Goal: Task Accomplishment & Management: Manage account settings

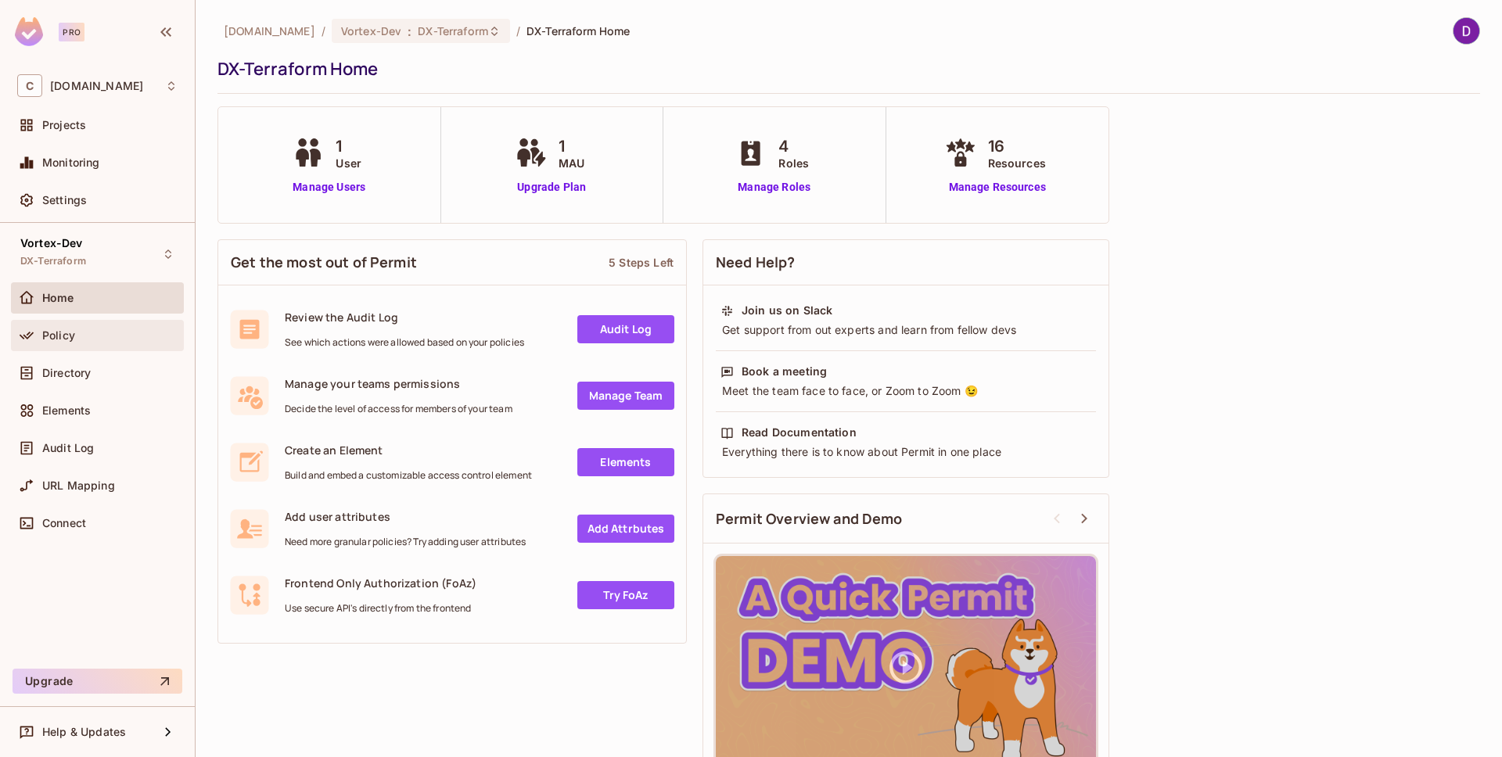
click at [61, 331] on span "Policy" at bounding box center [58, 335] width 33 height 13
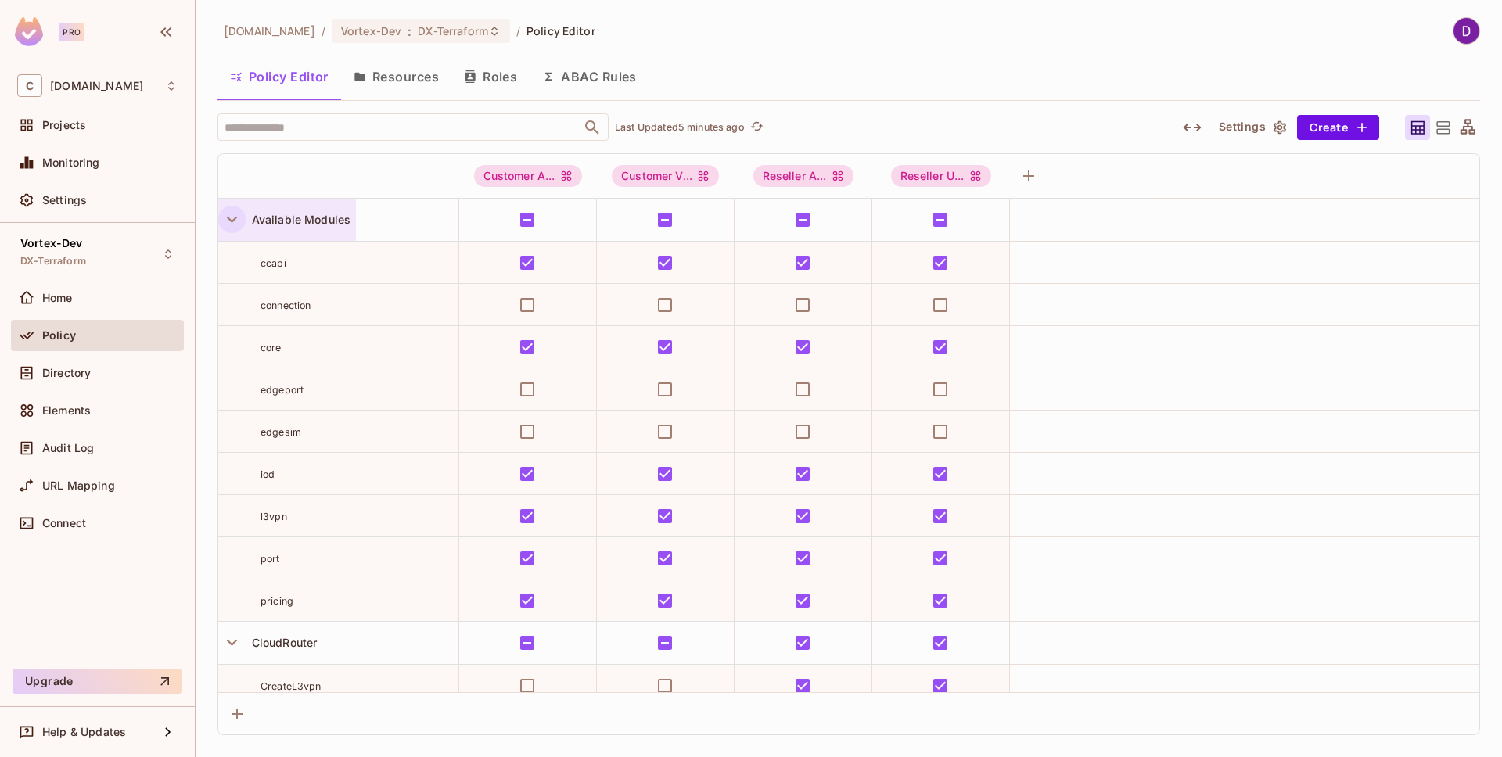
click at [224, 220] on icon "button" at bounding box center [231, 219] width 21 height 21
click at [394, 69] on button "Resources" at bounding box center [396, 76] width 110 height 39
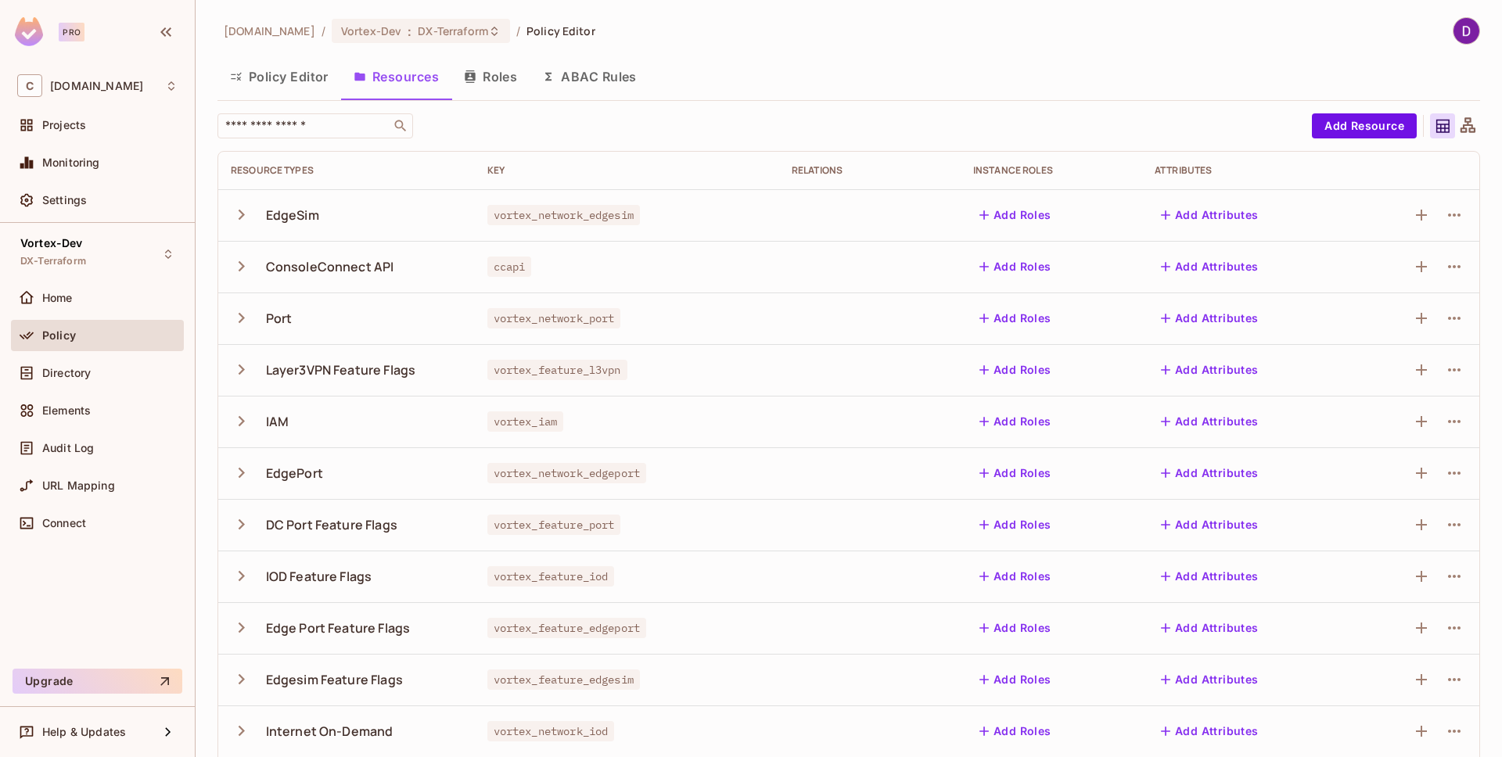
click at [506, 84] on button "Roles" at bounding box center [490, 76] width 78 height 39
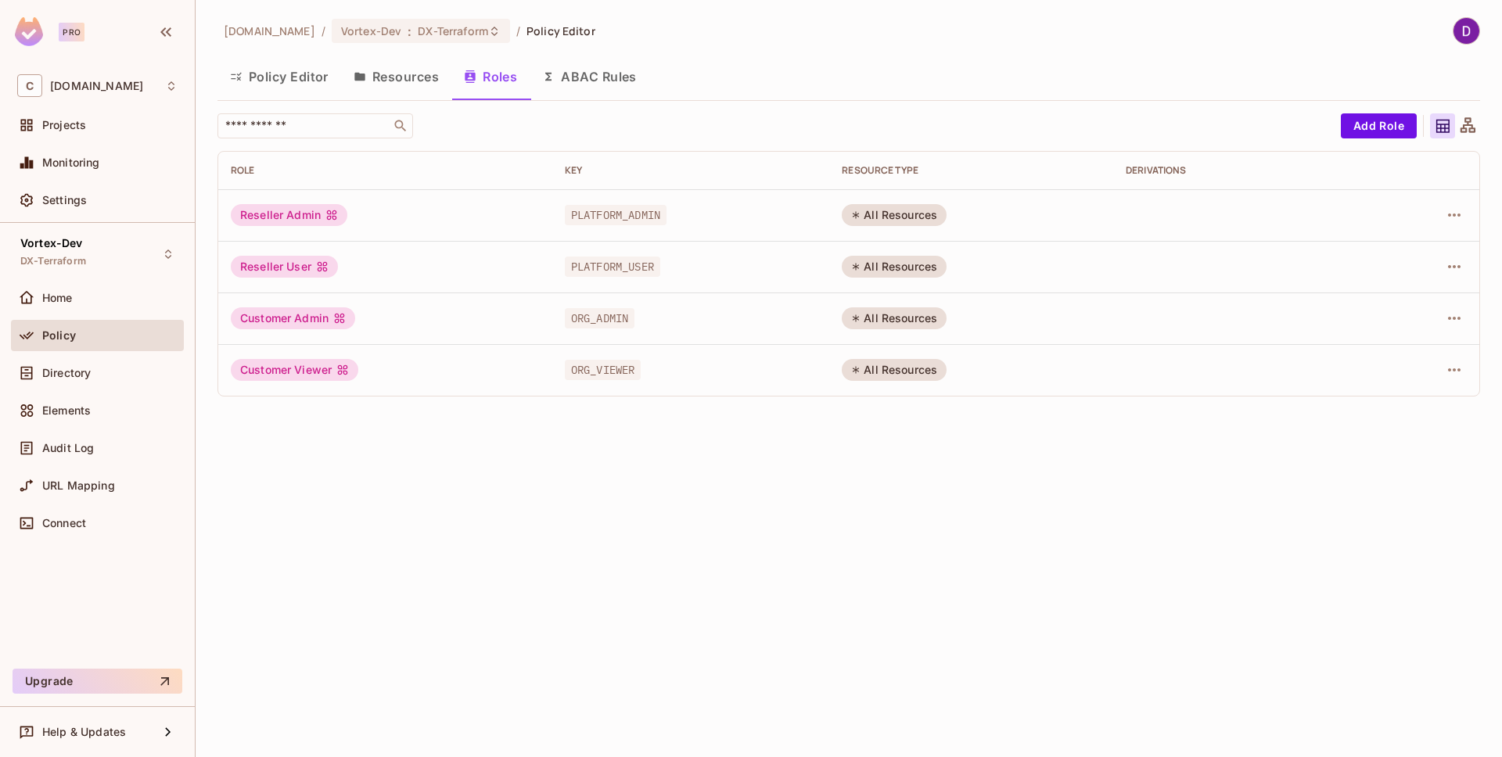
click at [410, 81] on button "Resources" at bounding box center [396, 76] width 110 height 39
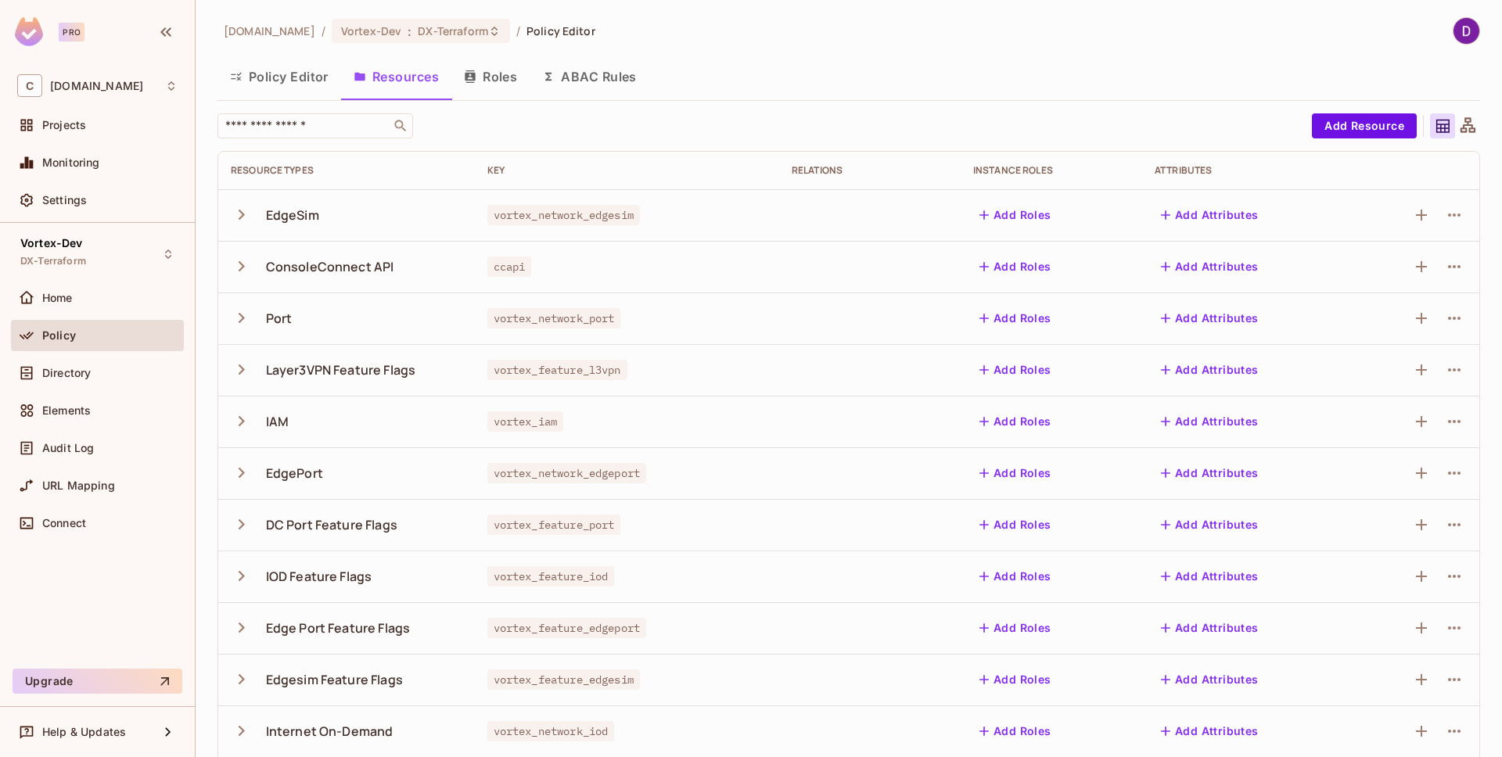
click at [497, 77] on button "Roles" at bounding box center [490, 76] width 78 height 39
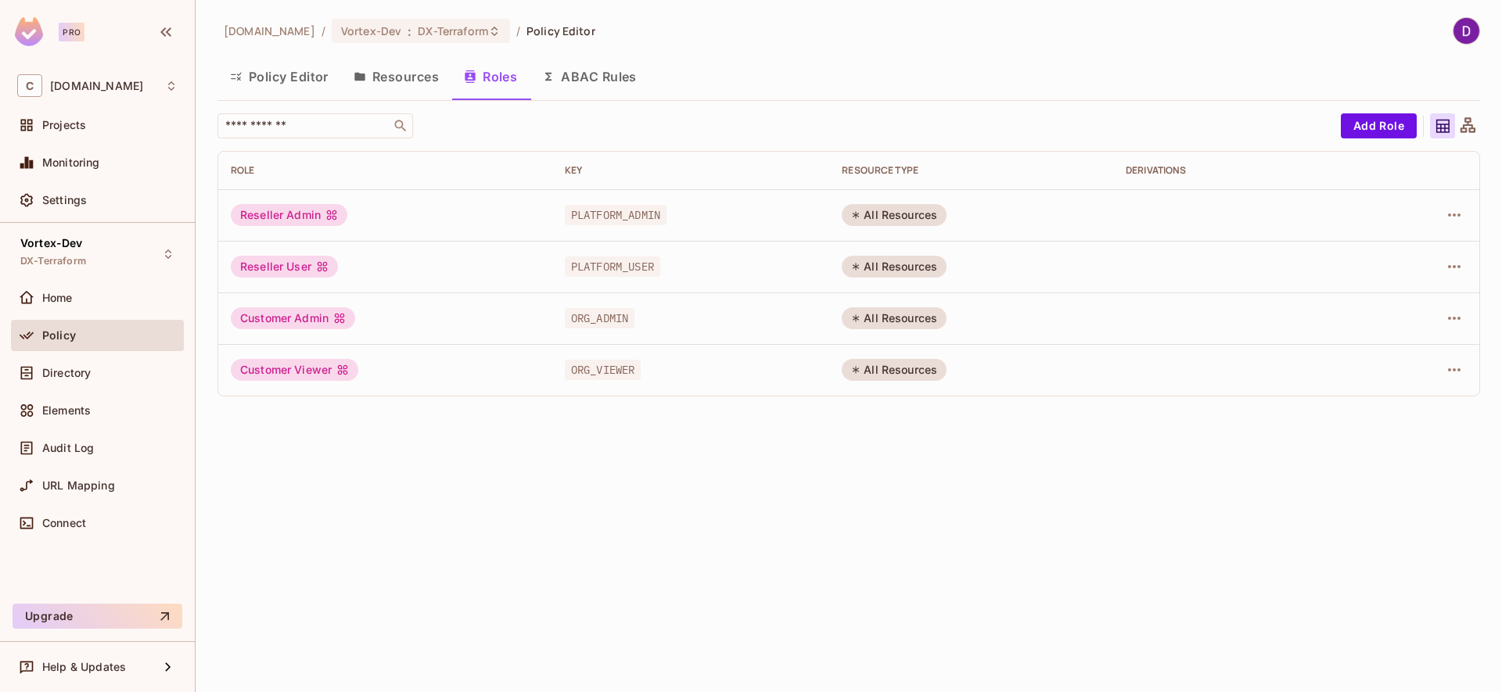
click at [409, 80] on button "Resources" at bounding box center [396, 76] width 110 height 39
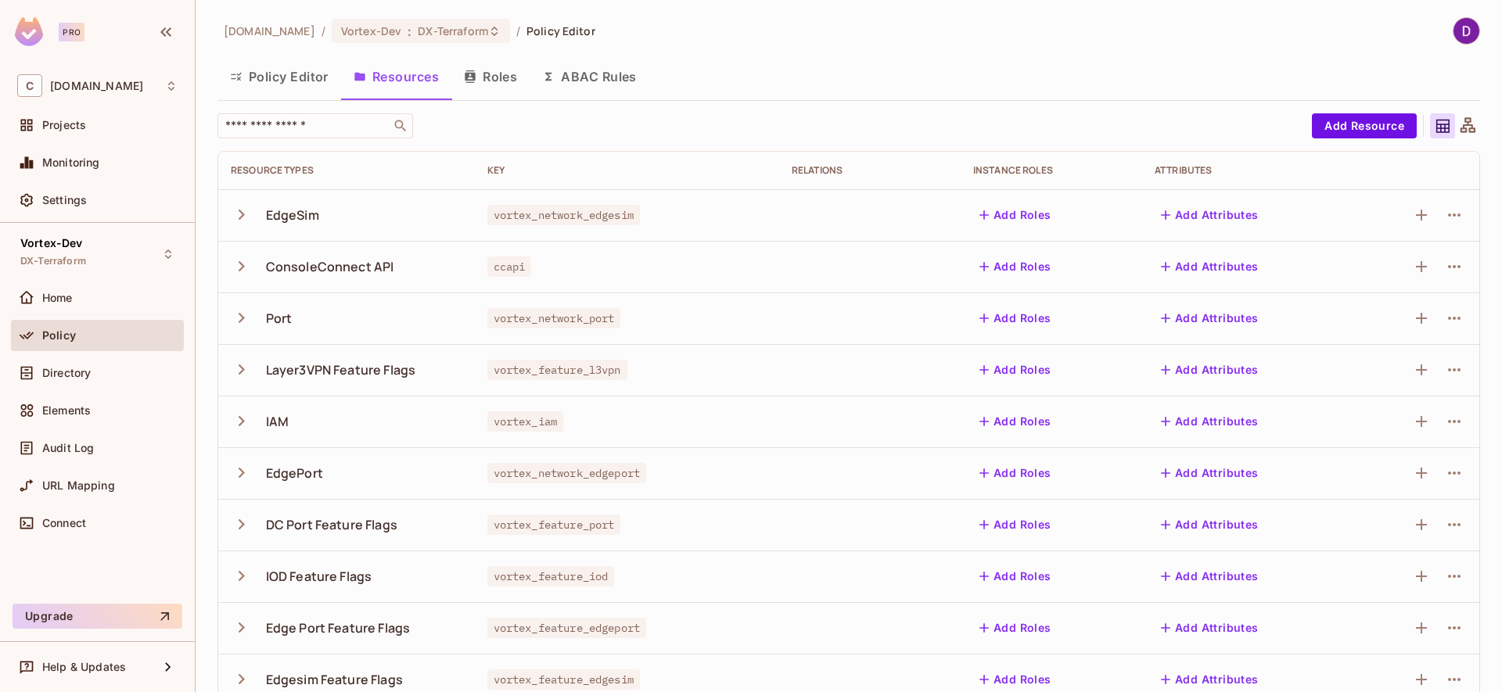
scroll to position [336, 0]
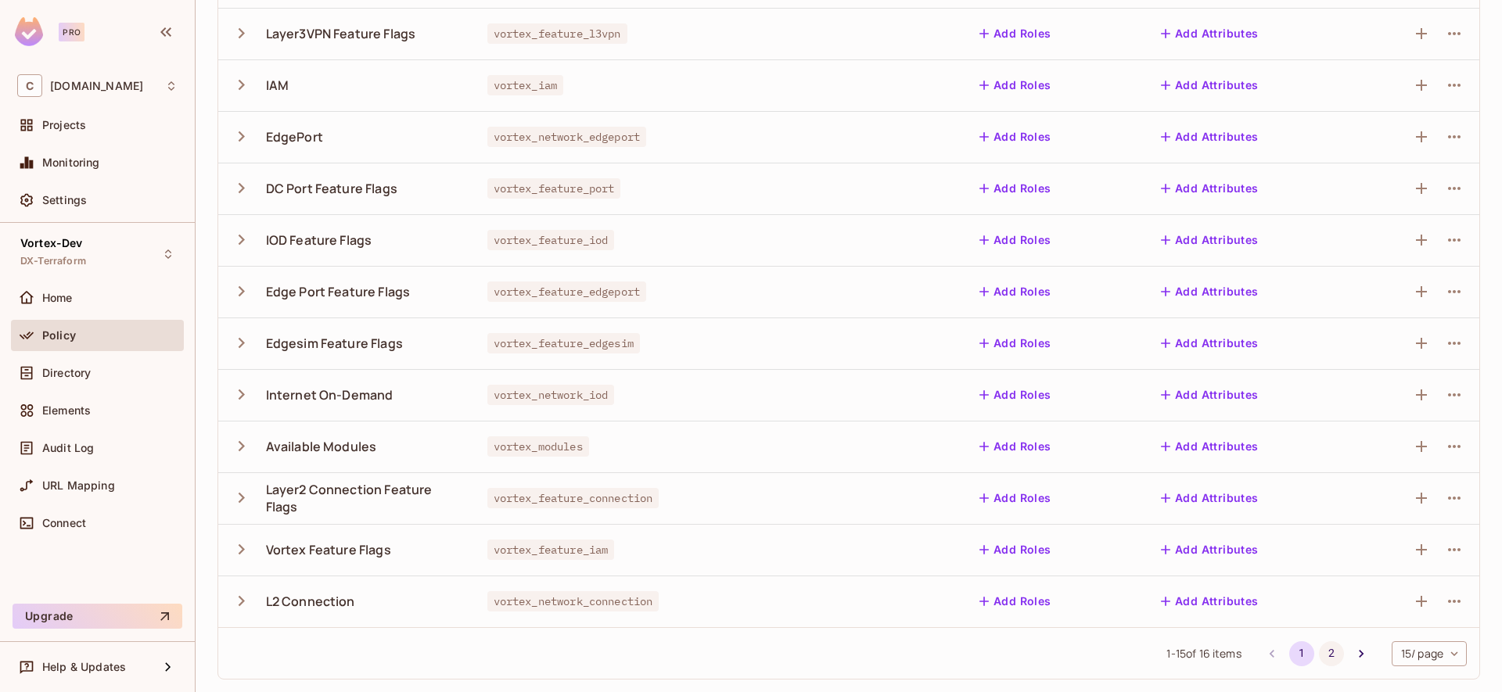
click at [1319, 654] on button "2" at bounding box center [1331, 653] width 25 height 25
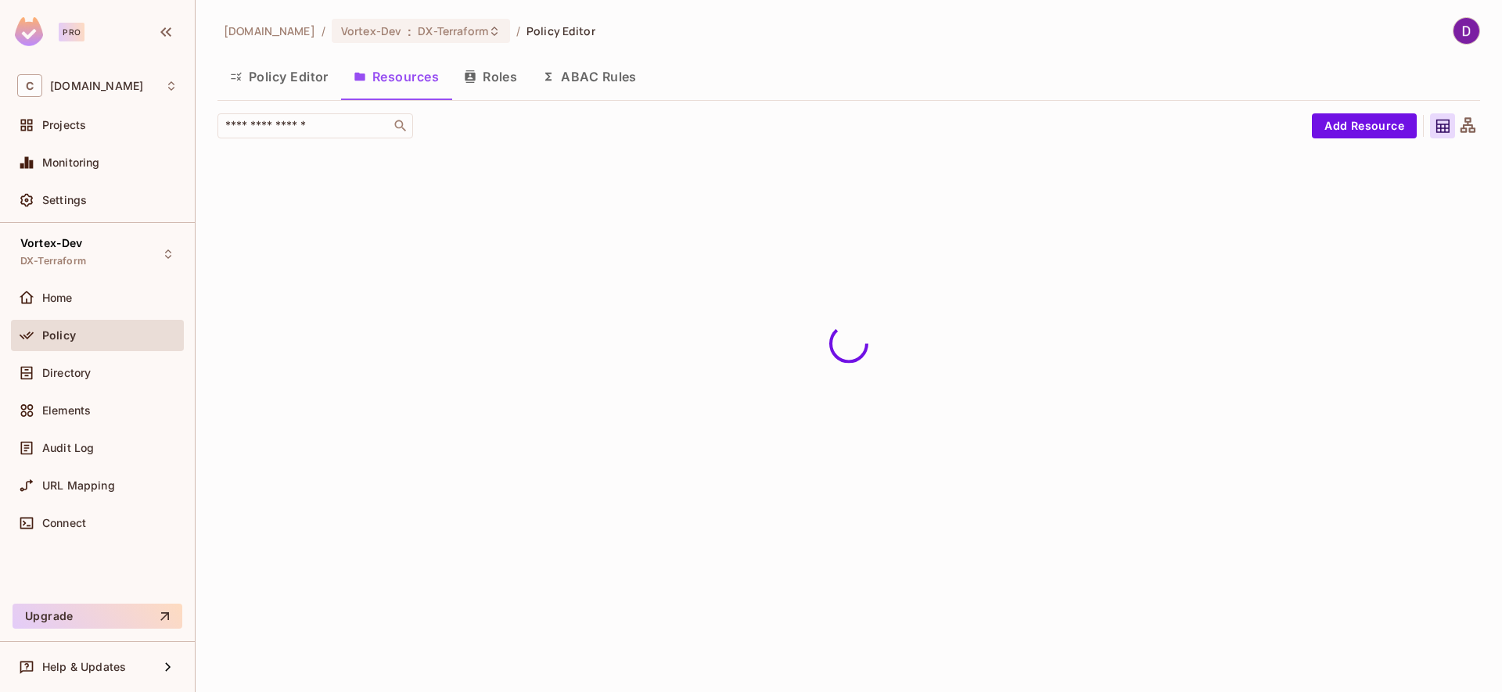
scroll to position [0, 0]
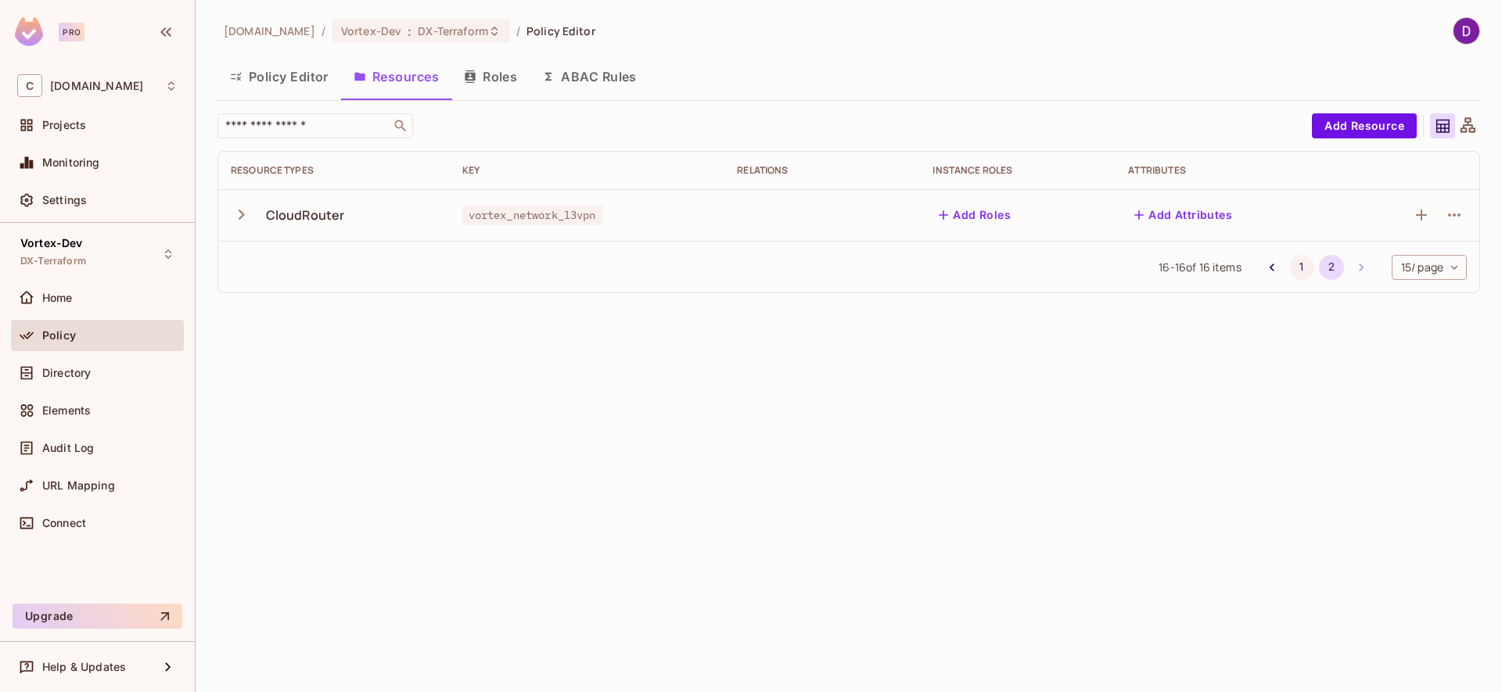
click at [1298, 272] on button "1" at bounding box center [1301, 267] width 25 height 25
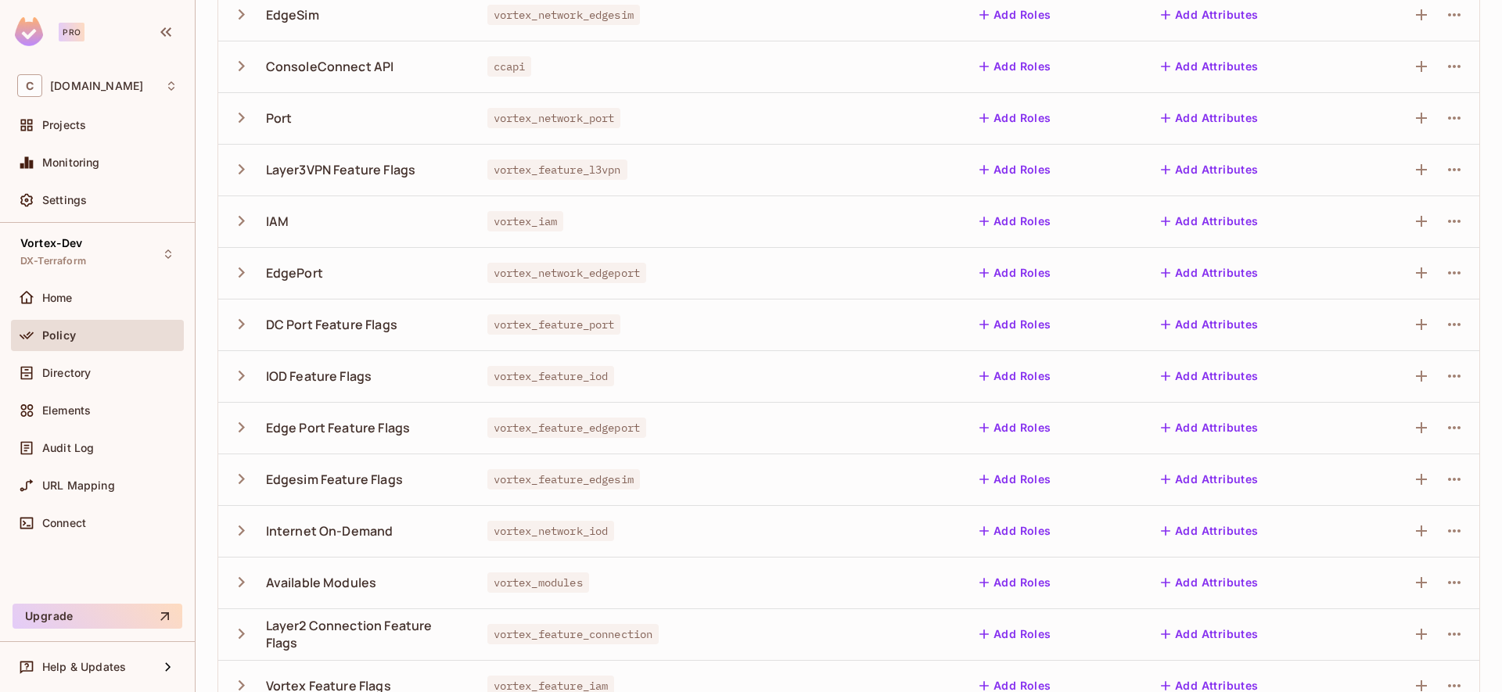
scroll to position [221, 0]
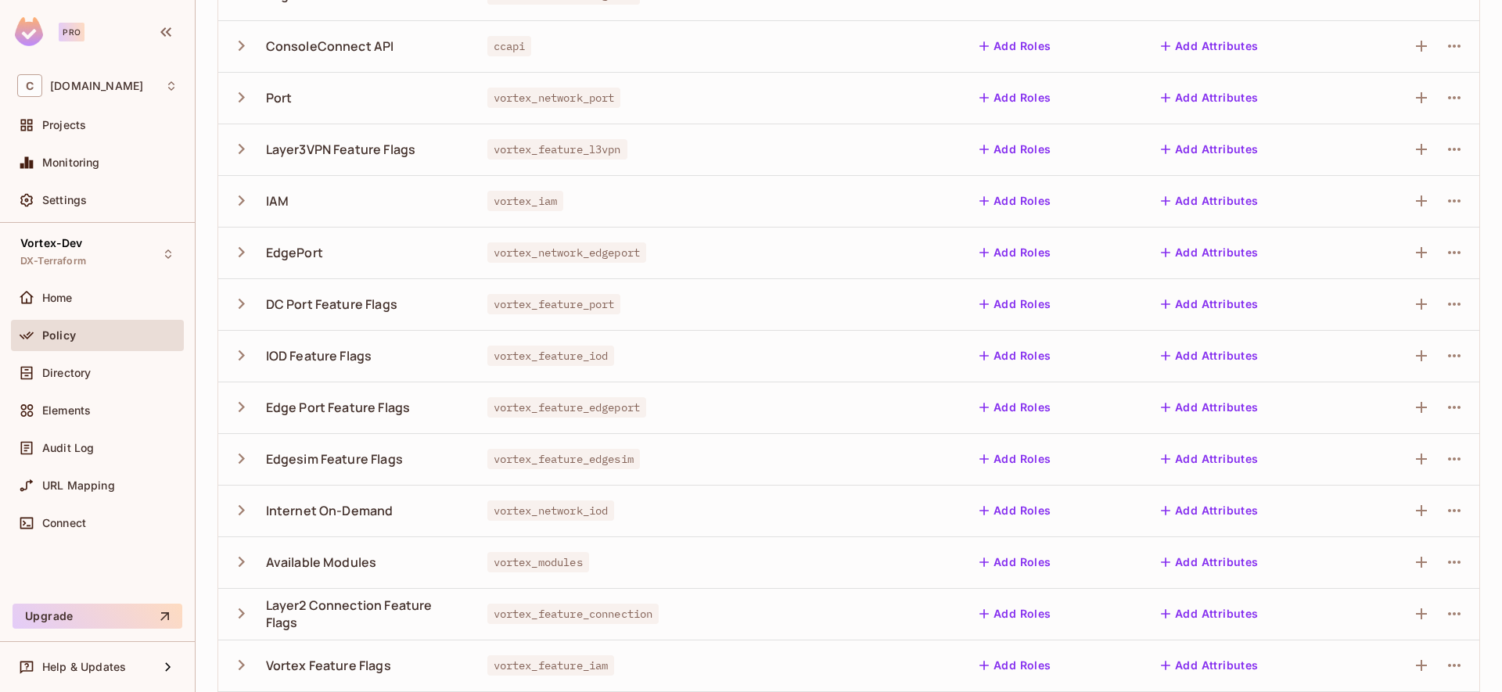
click at [248, 561] on icon "button" at bounding box center [241, 561] width 21 height 21
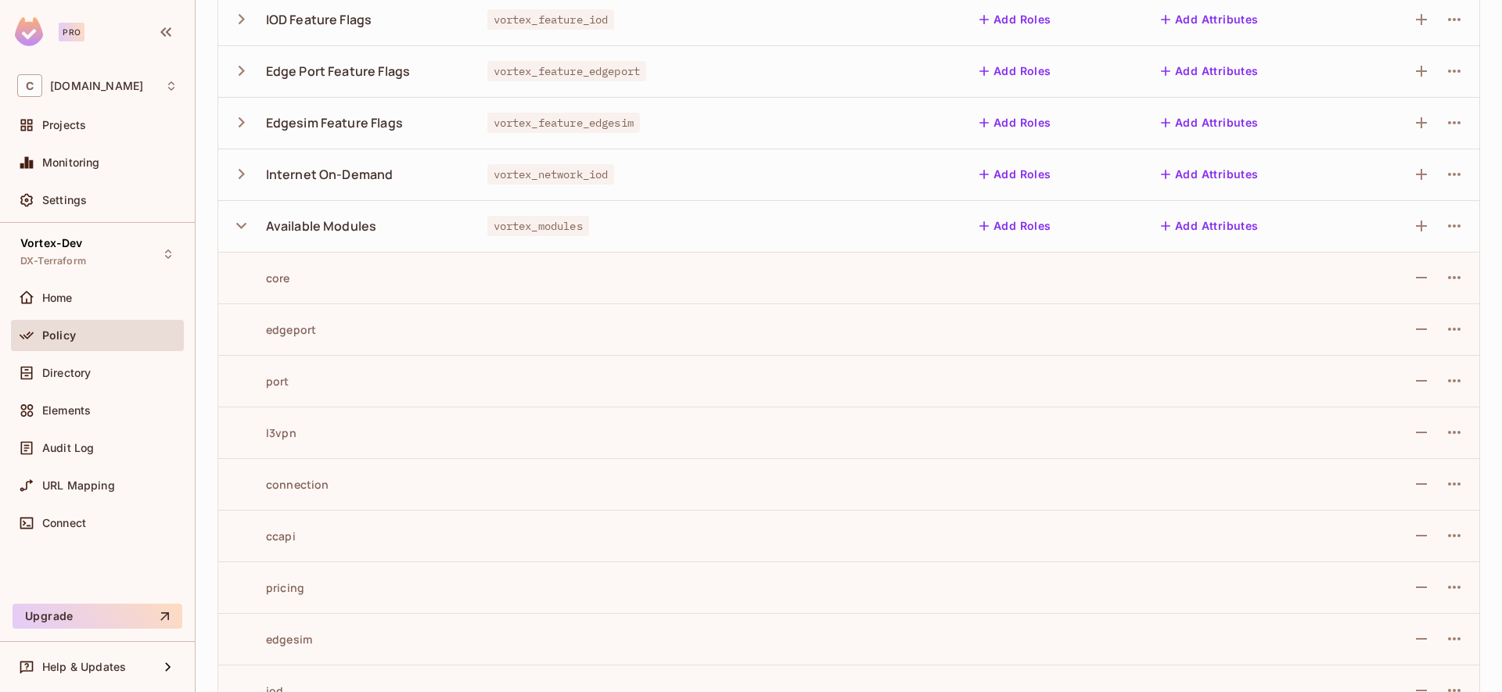
scroll to position [781, 0]
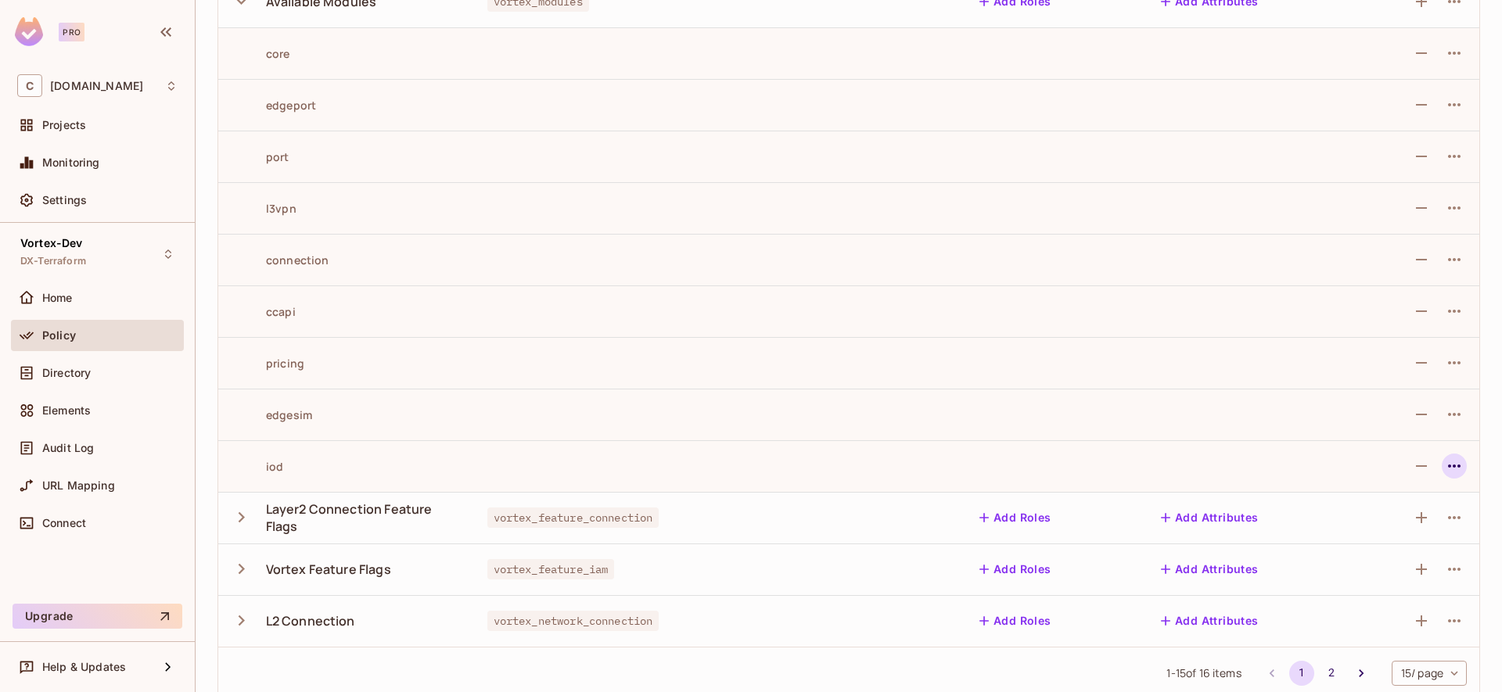
click at [1444, 472] on icon "button" at bounding box center [1453, 466] width 19 height 19
click at [1377, 543] on div "Delete Action" at bounding box center [1390, 537] width 72 height 16
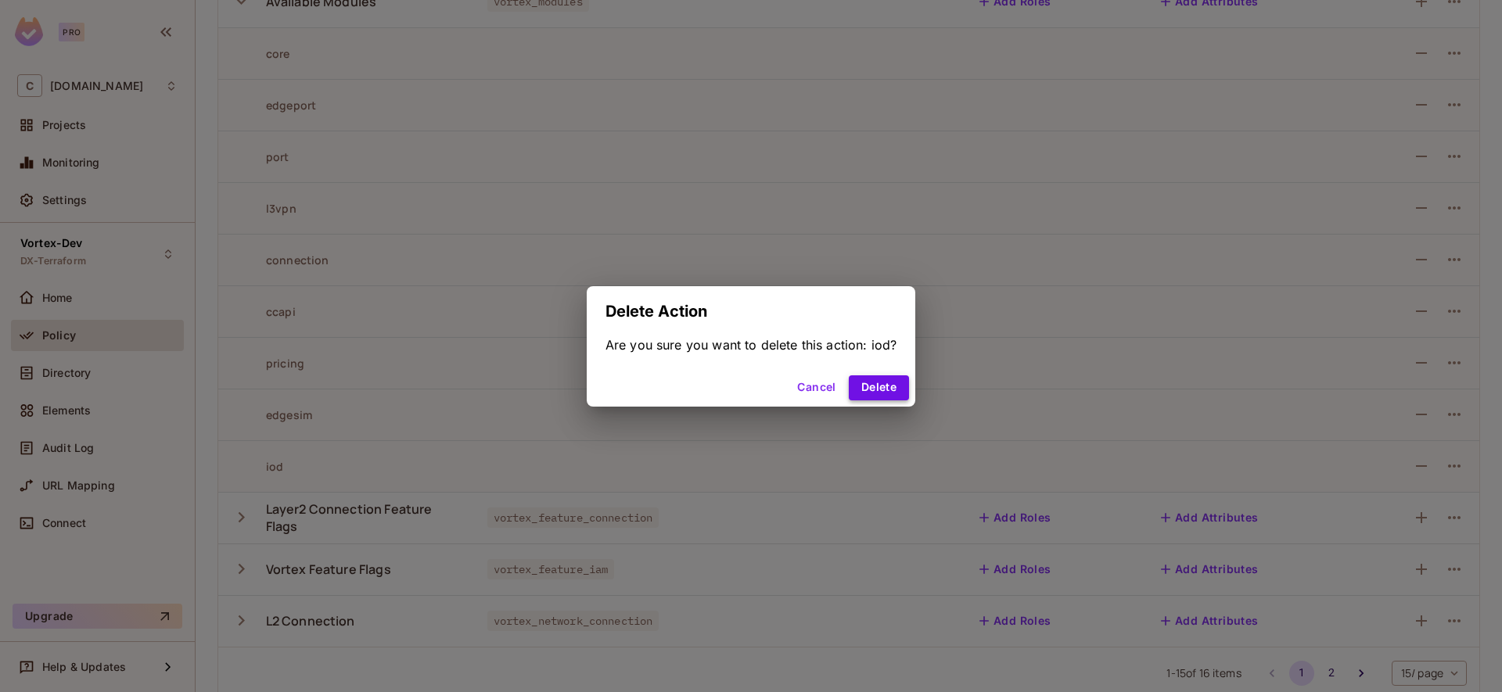
click at [870, 379] on button "Delete" at bounding box center [879, 387] width 60 height 25
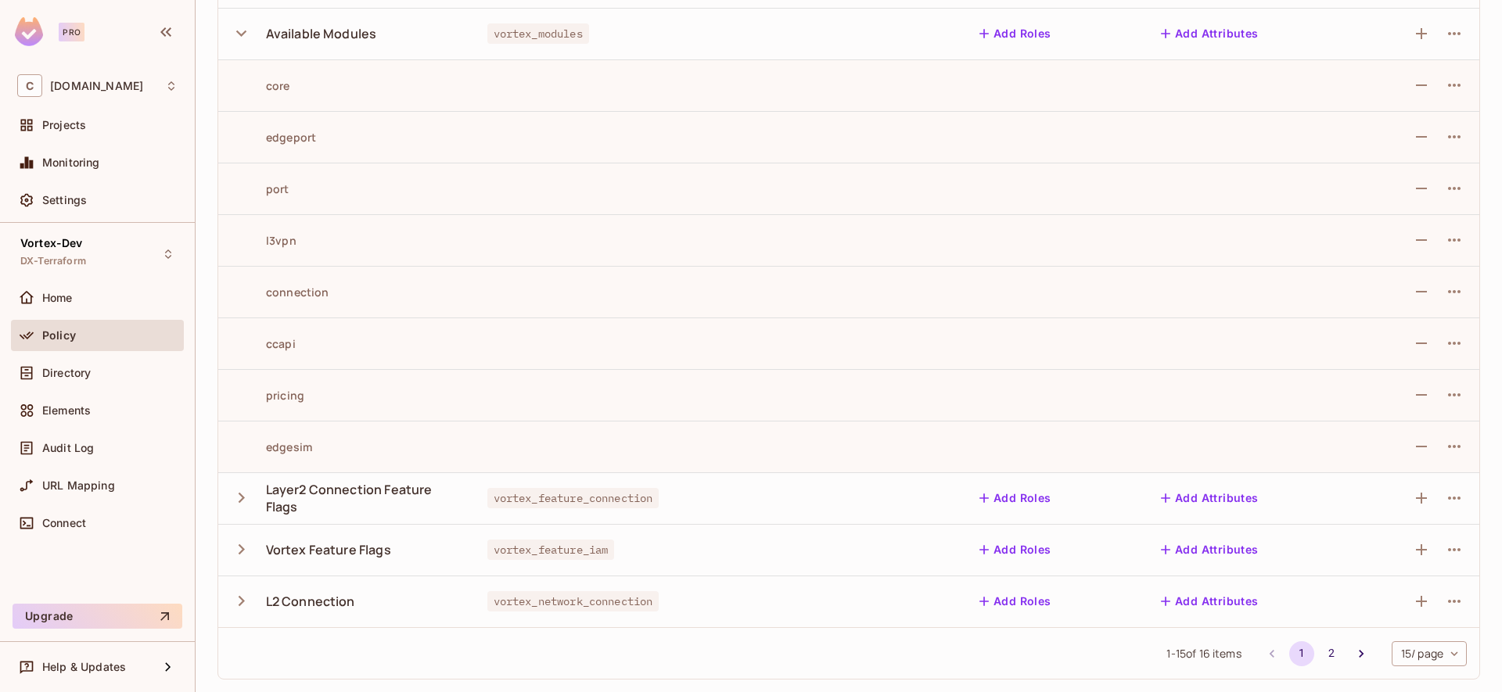
scroll to position [749, 0]
click at [56, 130] on span "Projects" at bounding box center [64, 125] width 44 height 13
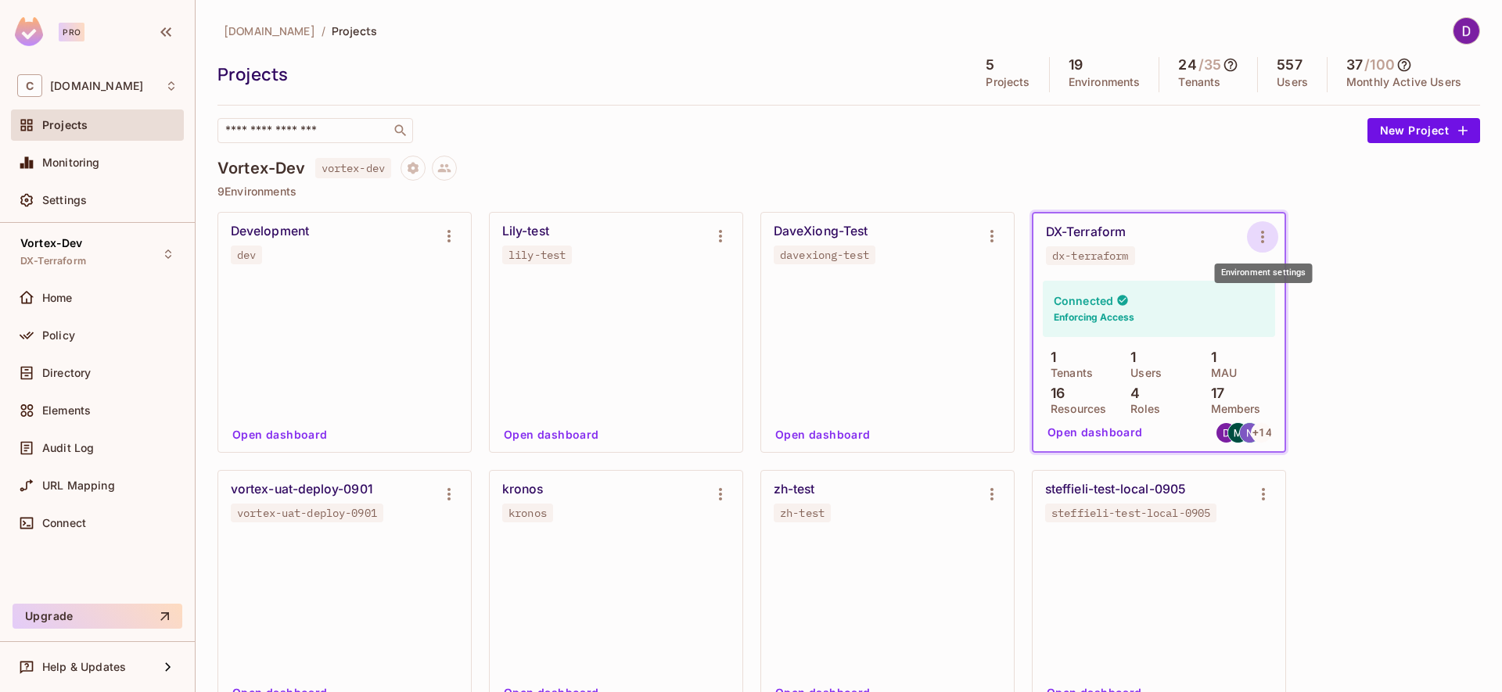
click at [1258, 235] on icon "Environment settings" at bounding box center [1262, 237] width 19 height 19
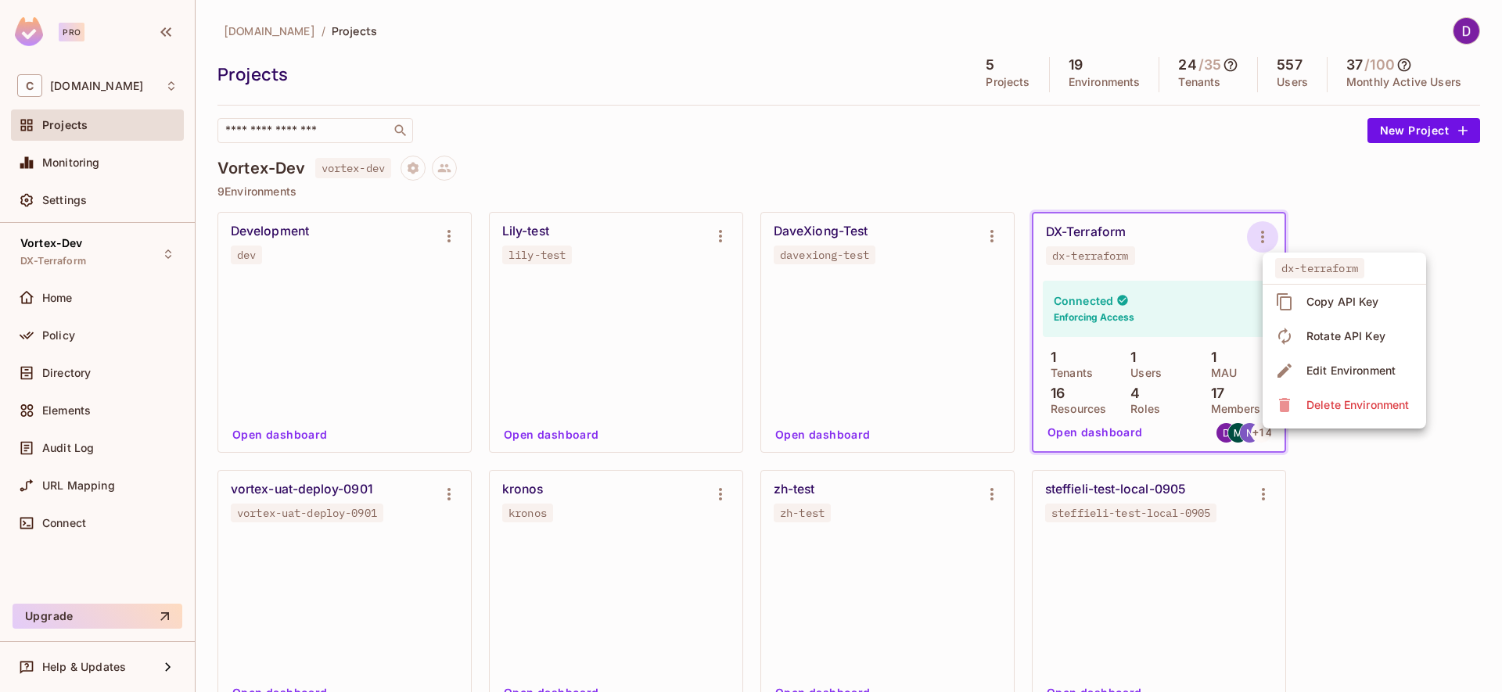
click at [1377, 310] on span "Copy API Key" at bounding box center [1342, 301] width 82 height 25
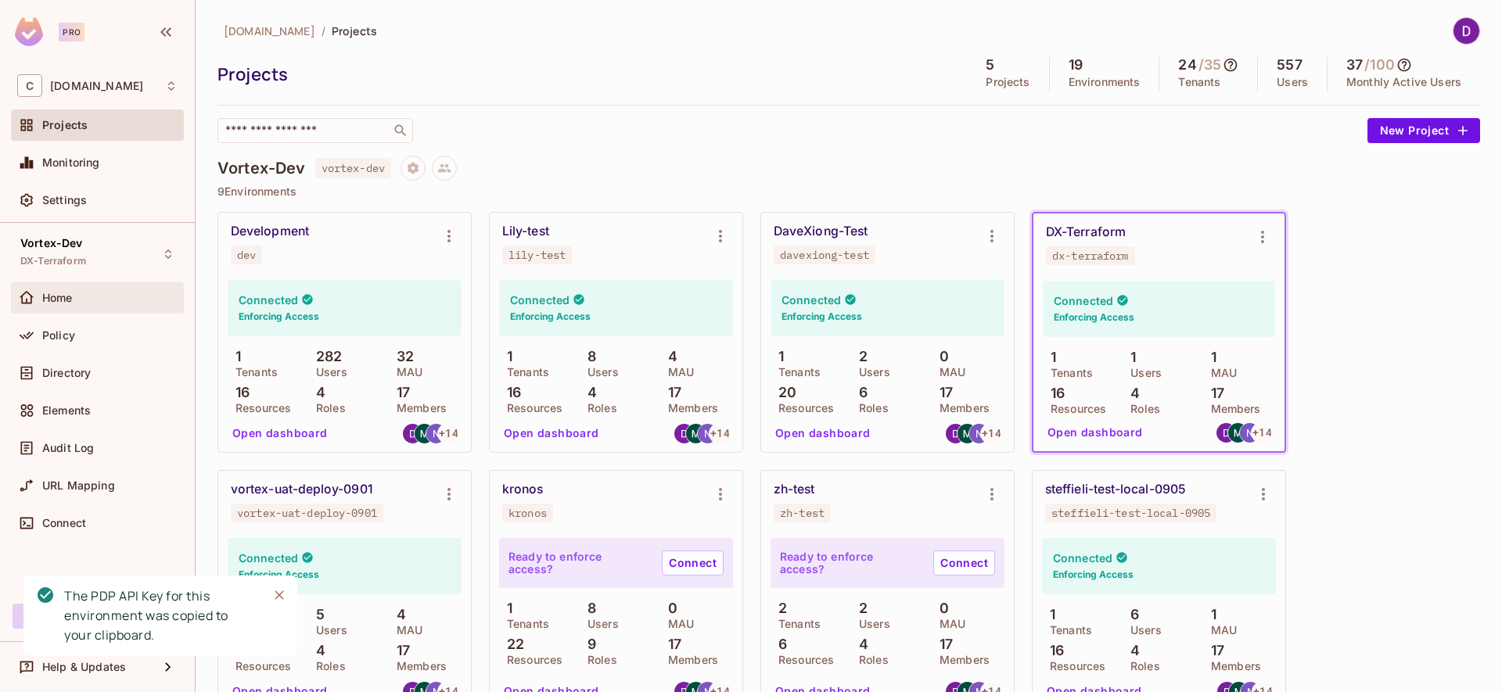
click at [73, 307] on div "Home" at bounding box center [97, 297] width 173 height 31
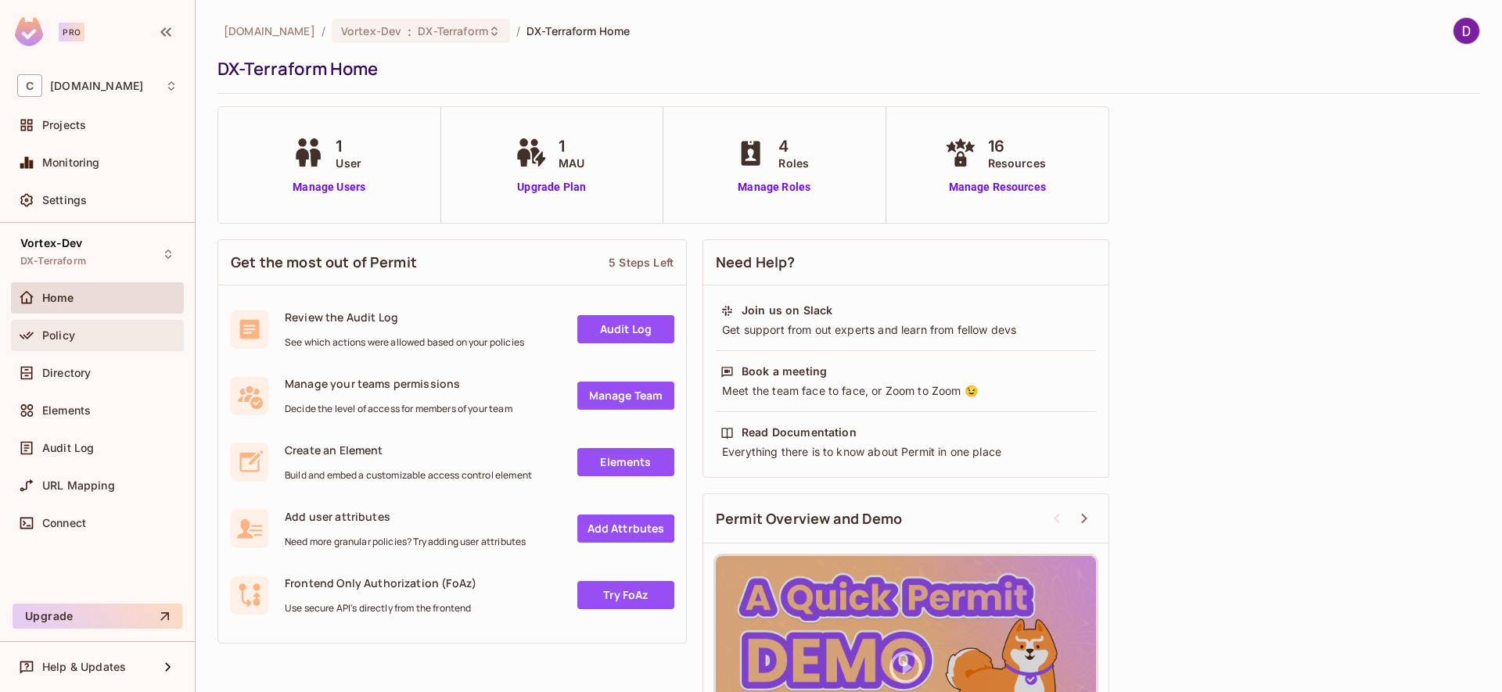
click at [81, 327] on div "Policy" at bounding box center [97, 335] width 160 height 19
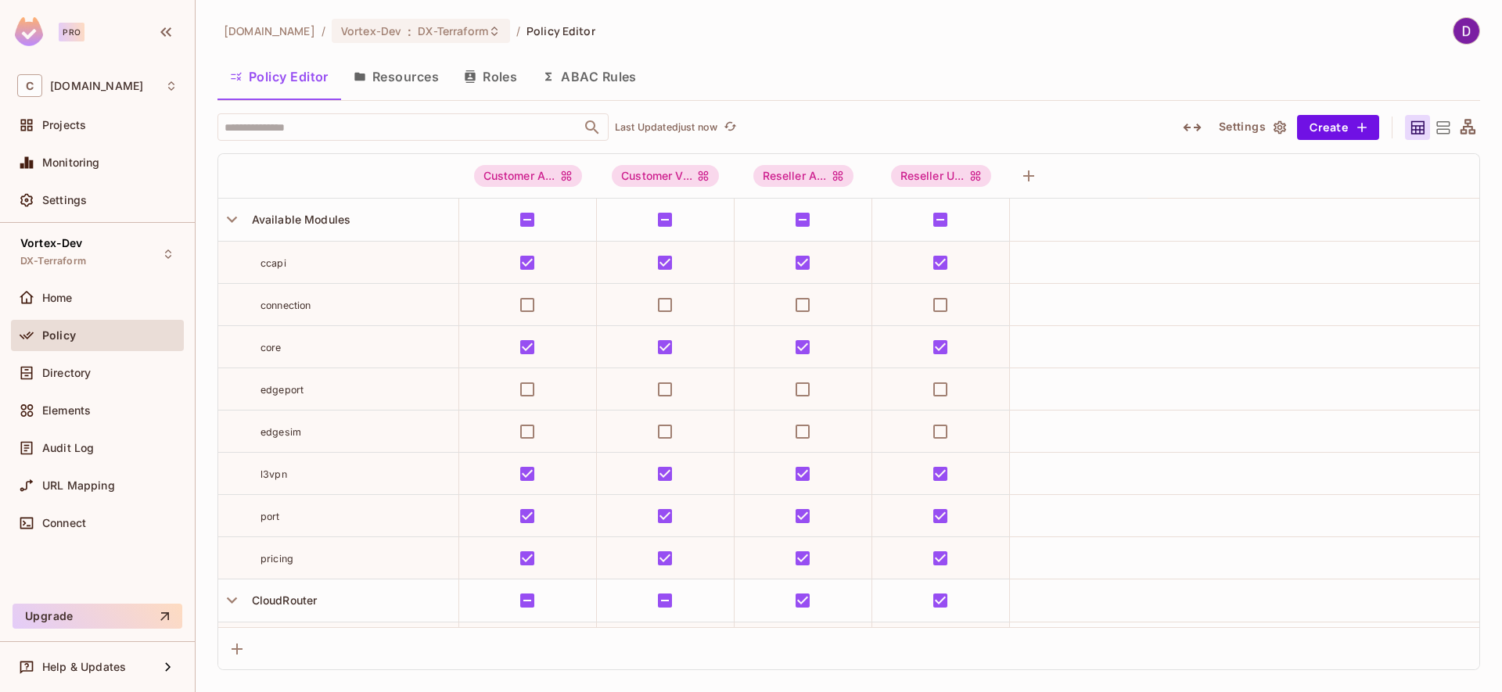
click at [405, 82] on button "Resources" at bounding box center [396, 76] width 110 height 39
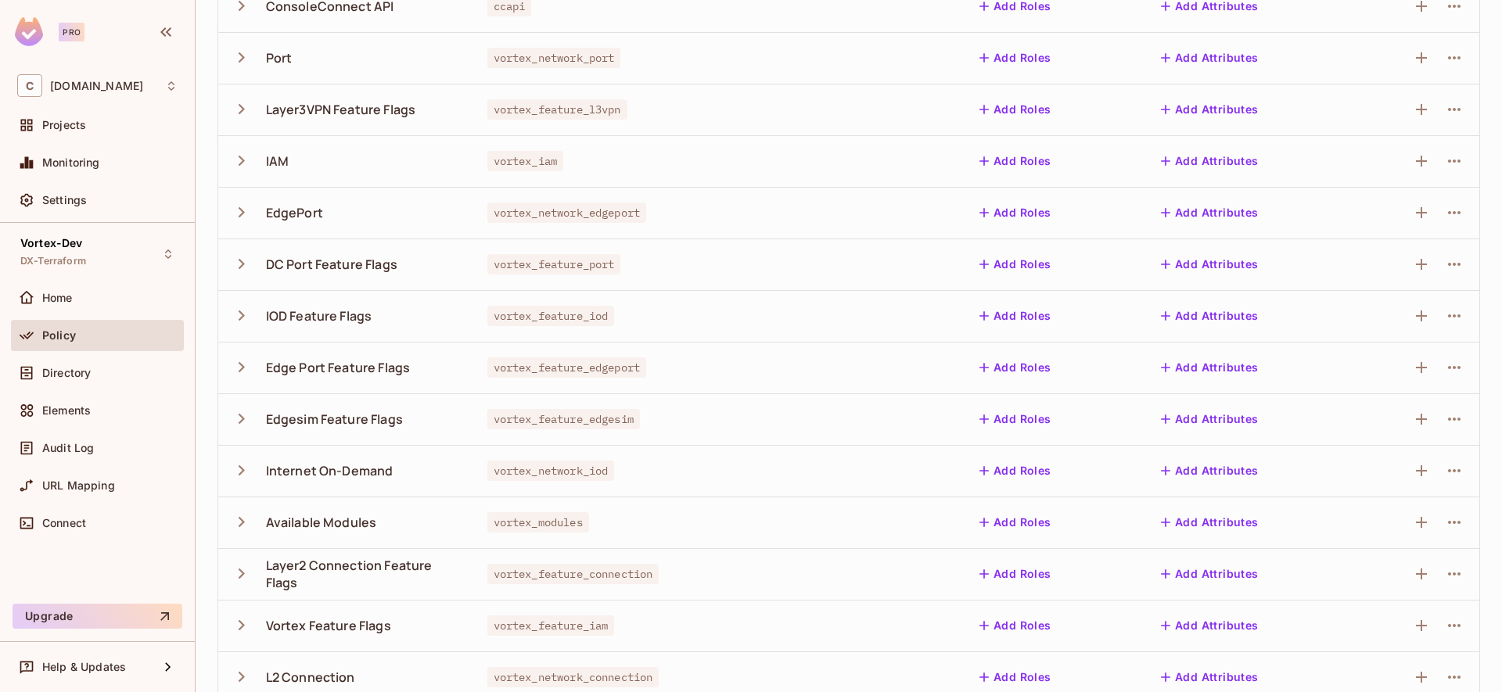
scroll to position [336, 0]
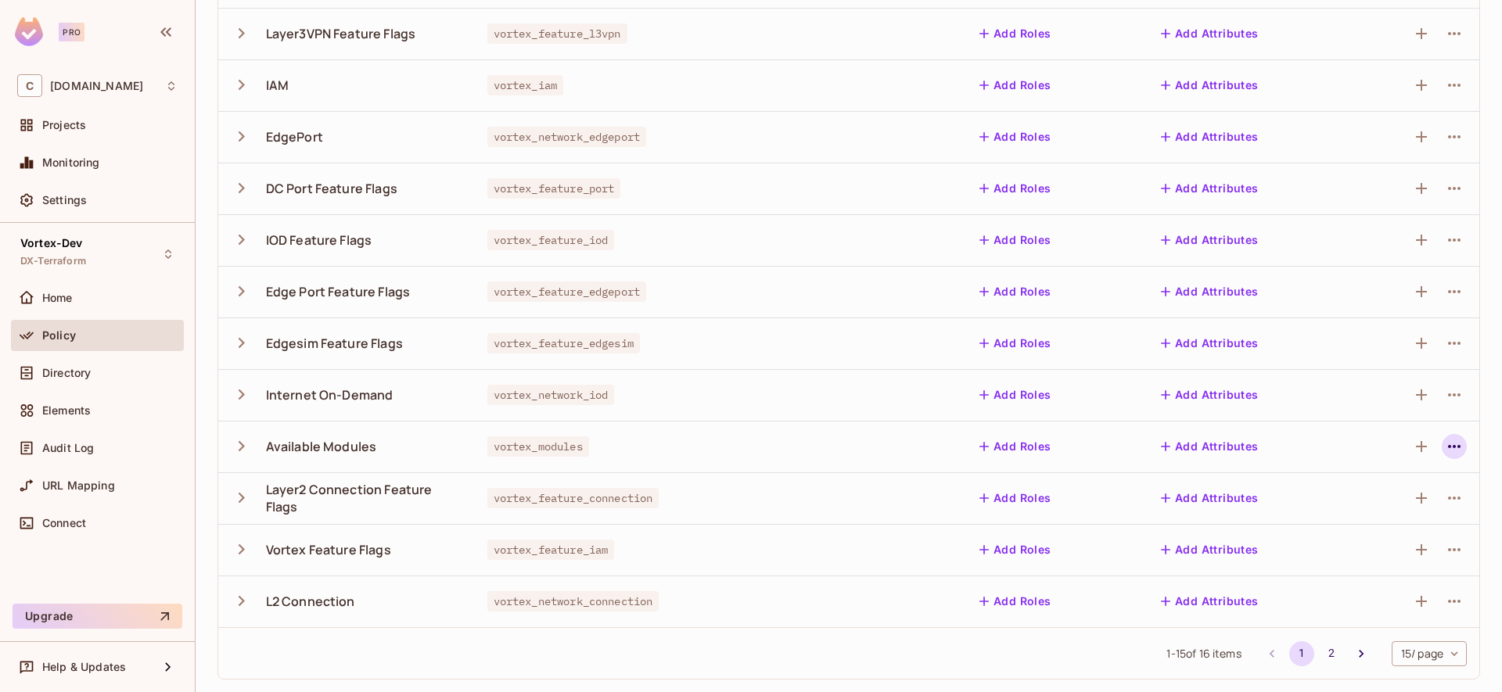
click at [1449, 454] on icon "button" at bounding box center [1453, 446] width 19 height 19
click at [1359, 543] on div "Delete Resource" at bounding box center [1380, 543] width 87 height 16
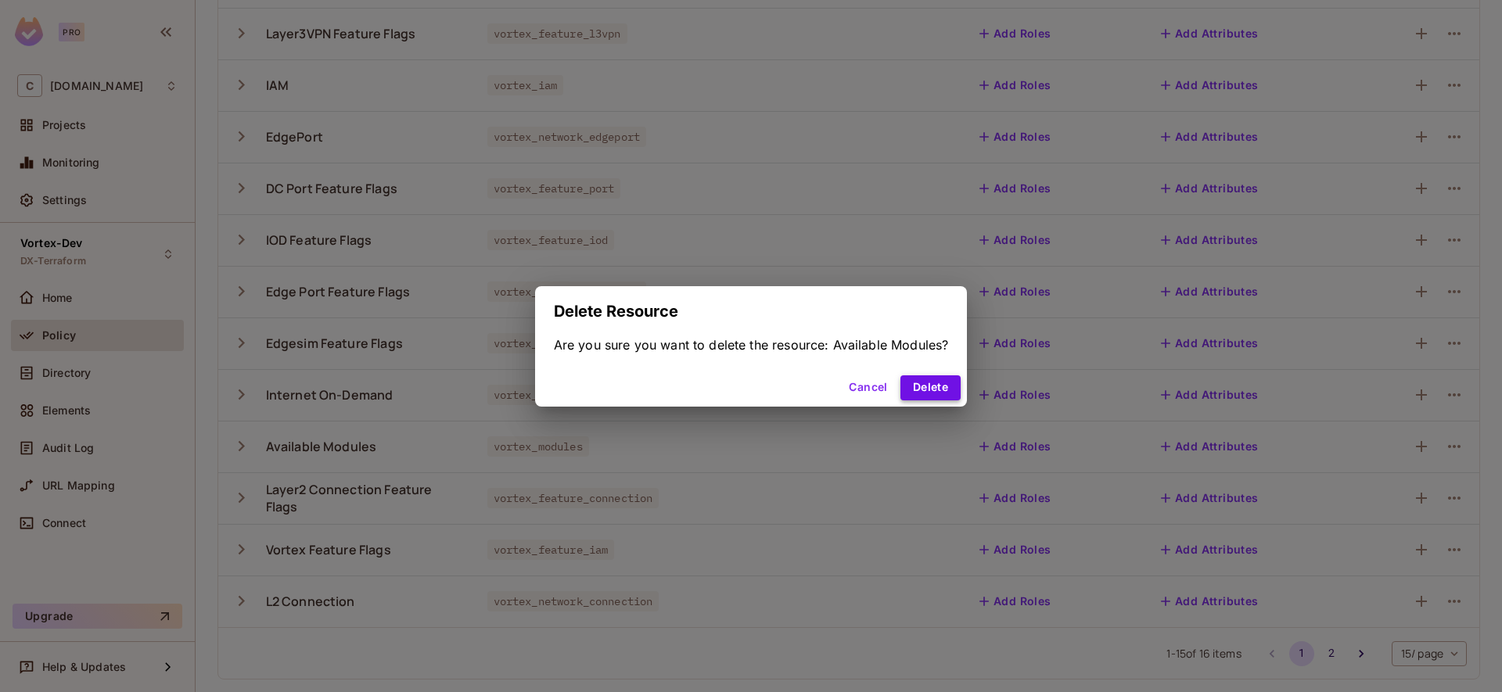
click at [933, 389] on button "Delete" at bounding box center [930, 387] width 60 height 25
